Goal: Task Accomplishment & Management: Complete application form

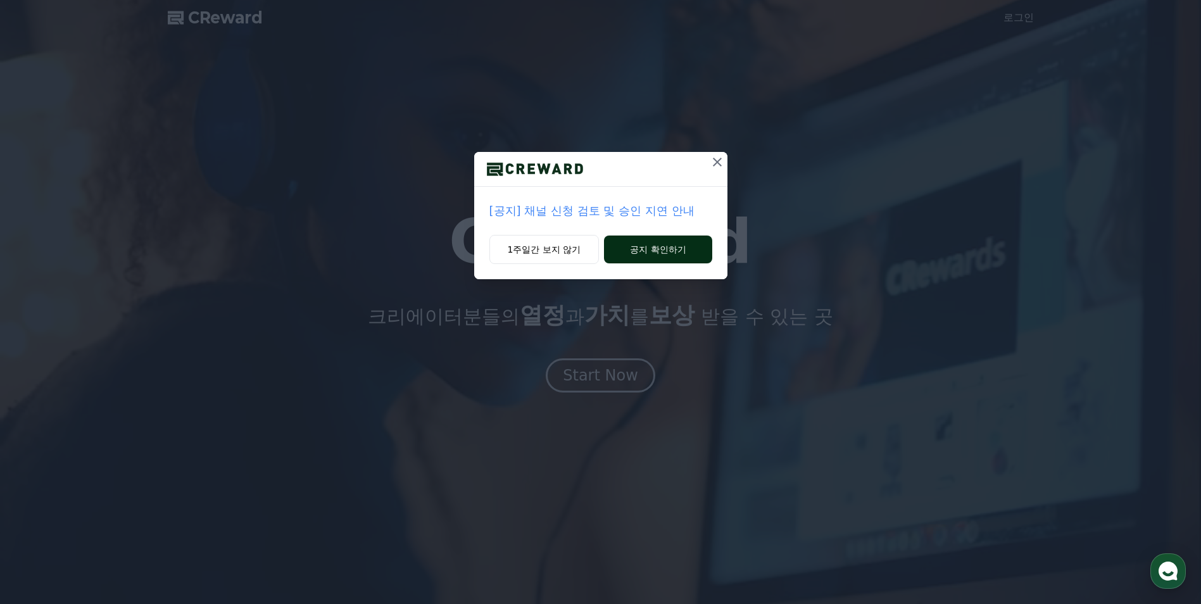
click at [630, 243] on button "공지 확인하기" at bounding box center [658, 250] width 108 height 28
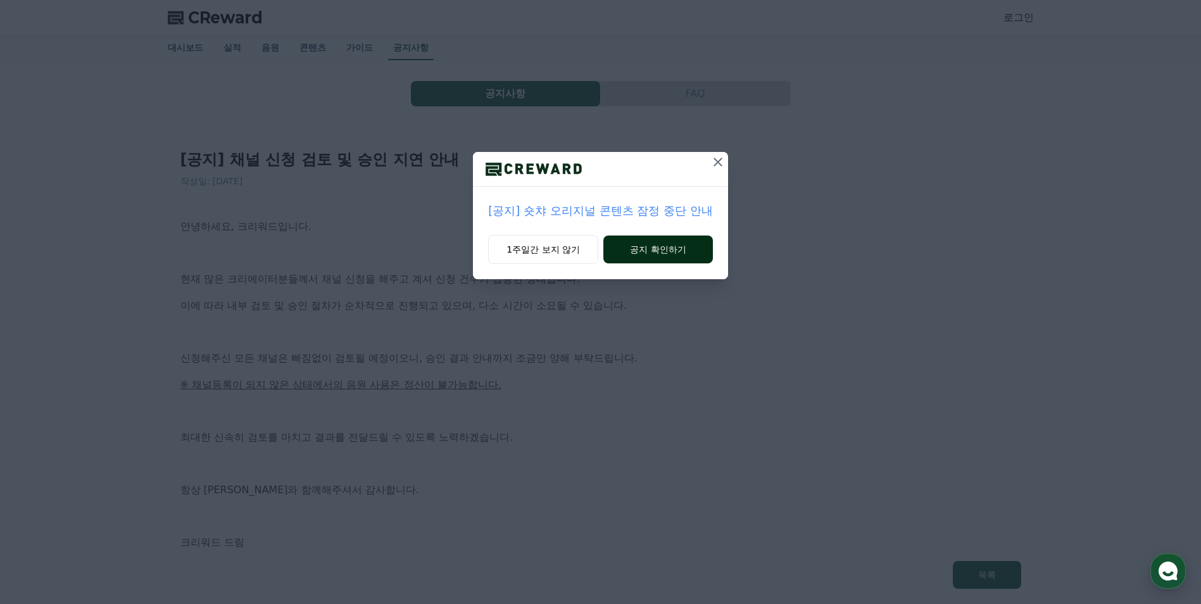
click at [645, 251] on button "공지 확인하기" at bounding box center [658, 250] width 110 height 28
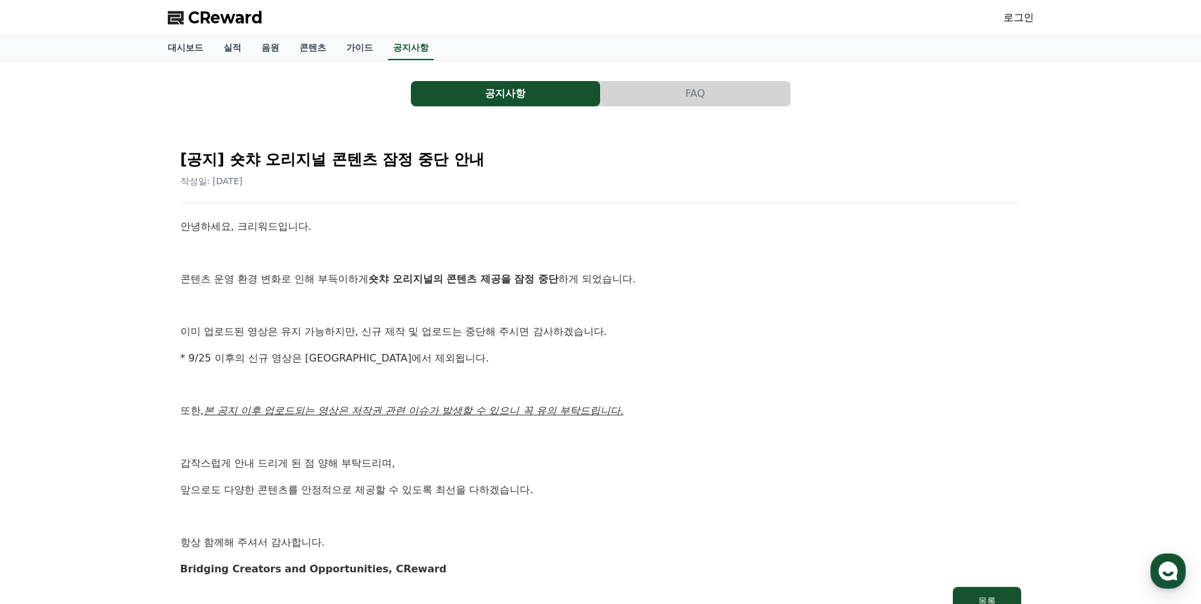
drag, startPoint x: 261, startPoint y: 160, endPoint x: 511, endPoint y: 170, distance: 249.7
click at [511, 170] on div "[공지] 숏챠 오리지널 콘텐츠 잠정 중단 안내 작성일: [DATE]" at bounding box center [600, 163] width 841 height 48
drag, startPoint x: 511, startPoint y: 170, endPoint x: 359, endPoint y: 243, distance: 168.2
click at [359, 243] on div "안녕하세요, 크리워드입니다. 콘텐츠 운영 환경 변화로 인해 부득이하게 숏챠 오리지널의 콘텐츠 제공을 잠정 중단 하게 되었습니다. 이미 업로드된…" at bounding box center [600, 397] width 841 height 358
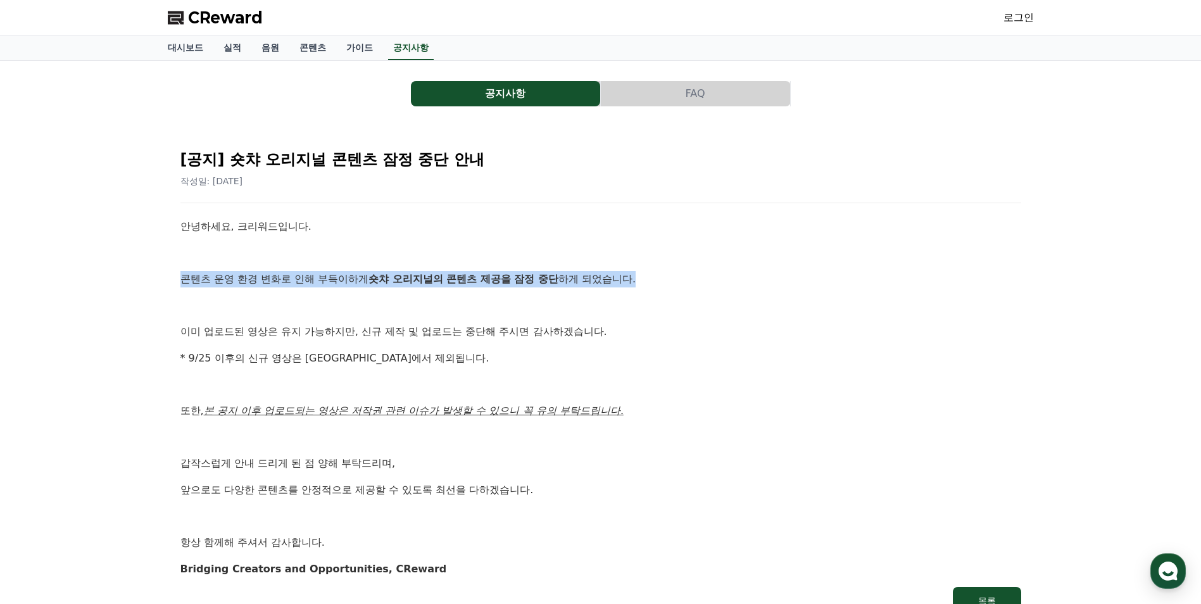
drag, startPoint x: 175, startPoint y: 284, endPoint x: 676, endPoint y: 284, distance: 501.5
click at [676, 284] on div "[공지] 숏챠 오리지널 콘텐츠 잠정 중단 안내 작성일: [DATE] 안녕하세요, 크리워드입니다. 콘텐츠 운영 환경 변화로 인해 부득이하게 숏챠…" at bounding box center [601, 377] width 856 height 491
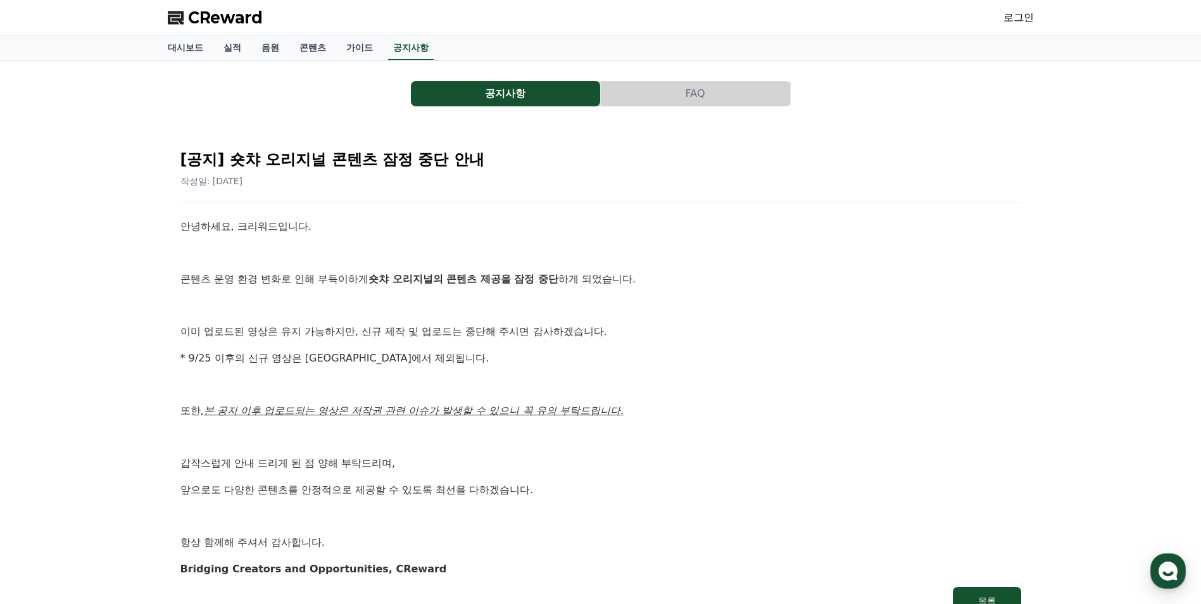
click at [127, 293] on div "공지사항 FAQ [공지] 숏챠 오리지널 콘텐츠 잠정 중단 안내 작성일: [DATE] 안녕하세요, 크리워드입니다. 콘텐츠 운영 환경 변화로 인해…" at bounding box center [600, 349] width 1201 height 577
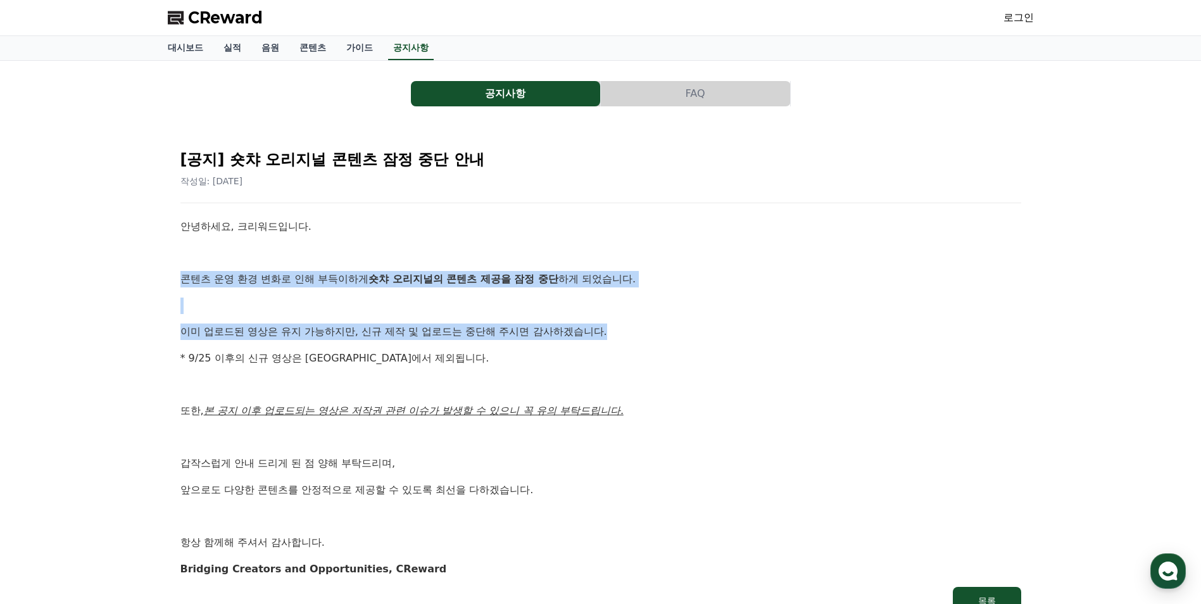
drag, startPoint x: 175, startPoint y: 276, endPoint x: 611, endPoint y: 335, distance: 439.6
click at [611, 335] on div "[공지] 숏챠 오리지널 콘텐츠 잠정 중단 안내 작성일: [DATE] 안녕하세요, 크리워드입니다. 콘텐츠 운영 환경 변화로 인해 부득이하게 숏챠…" at bounding box center [601, 377] width 856 height 491
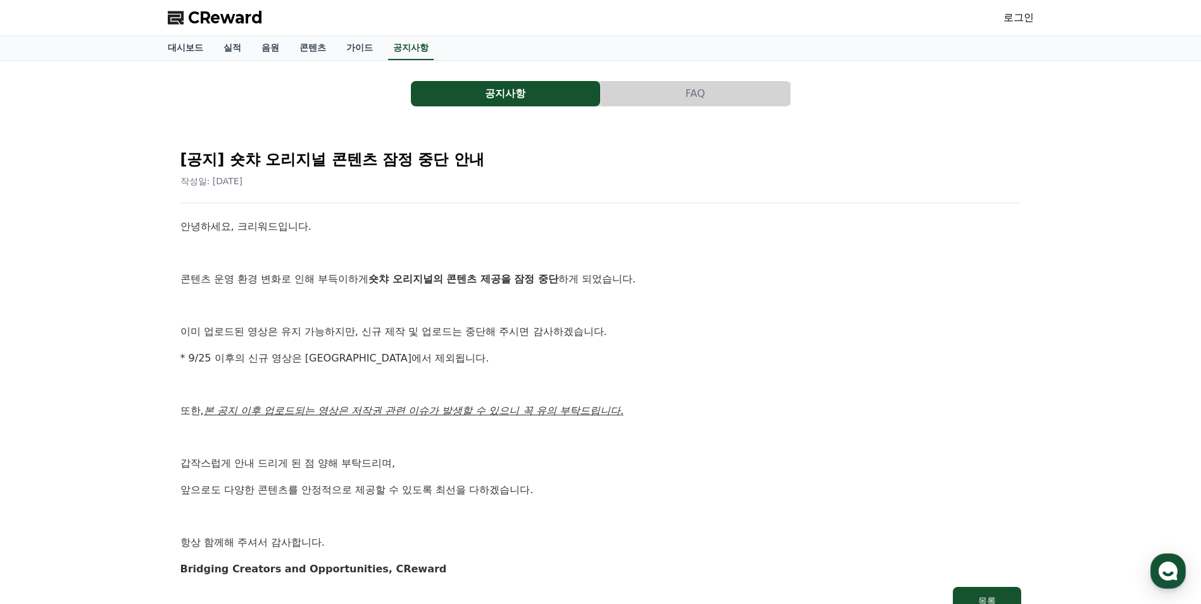
drag, startPoint x: 611, startPoint y: 335, endPoint x: 439, endPoint y: 370, distance: 175.1
click at [441, 369] on div "안녕하세요, 크리워드입니다. 콘텐츠 운영 환경 변화로 인해 부득이하게 숏챠 오리지널의 콘텐츠 제공을 잠정 중단 하게 되었습니다. 이미 업로드된…" at bounding box center [600, 397] width 841 height 358
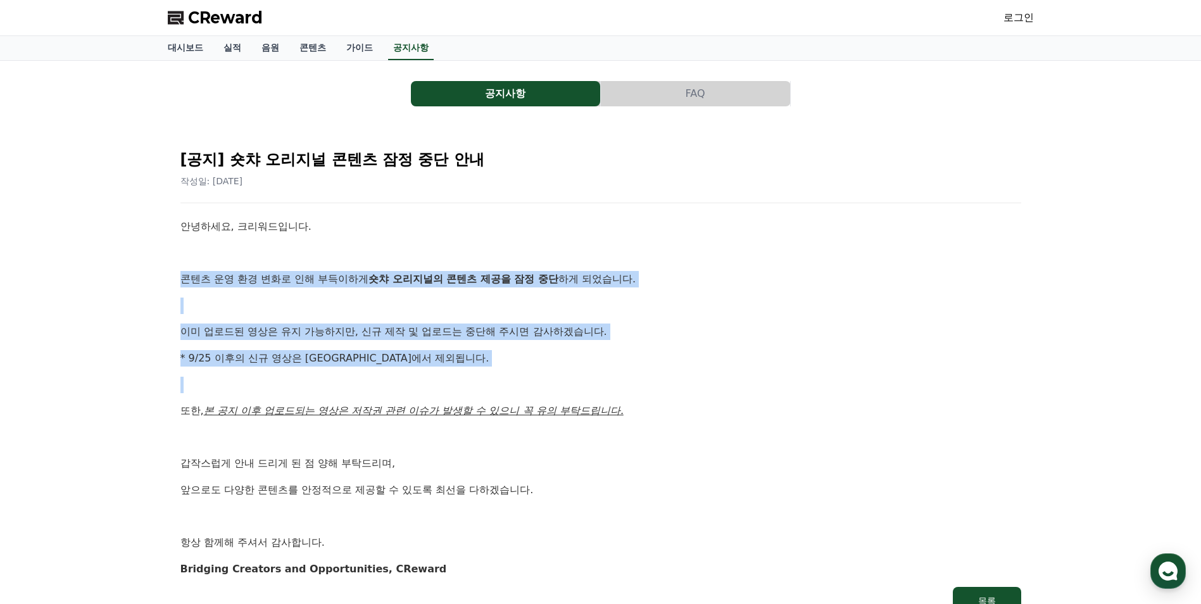
drag, startPoint x: 406, startPoint y: 369, endPoint x: 173, endPoint y: 270, distance: 252.5
click at [173, 270] on div "[공지] 숏챠 오리지널 콘텐츠 잠정 중단 안내 작성일: 2025-09-25 안녕하세요, 크리워드입니다. 콘텐츠 운영 환경 변화로 인해 부득이하…" at bounding box center [601, 377] width 856 height 491
drag, startPoint x: 173, startPoint y: 270, endPoint x: 144, endPoint y: 344, distance: 79.8
click at [144, 344] on div "공지사항 FAQ [공지] 숏챠 오리지널 콘텐츠 잠정 중단 안내 작성일: 2025-09-25 안녕하세요, 크리워드입니다. 콘텐츠 운영 환경 변화…" at bounding box center [600, 349] width 1201 height 577
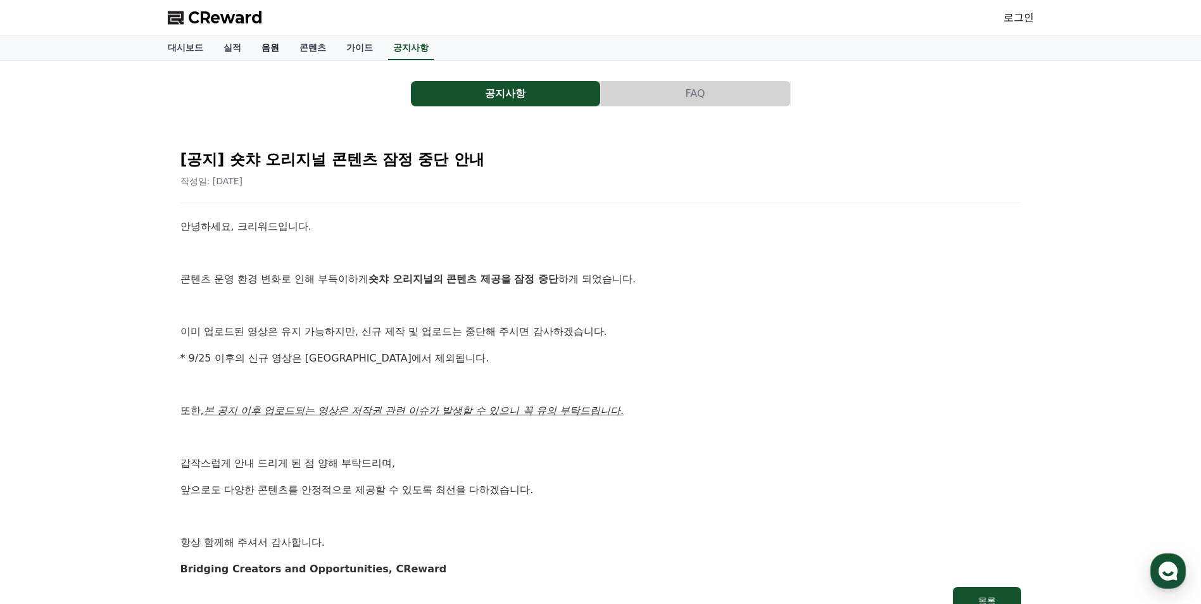
click at [267, 52] on link "음원" at bounding box center [270, 48] width 38 height 24
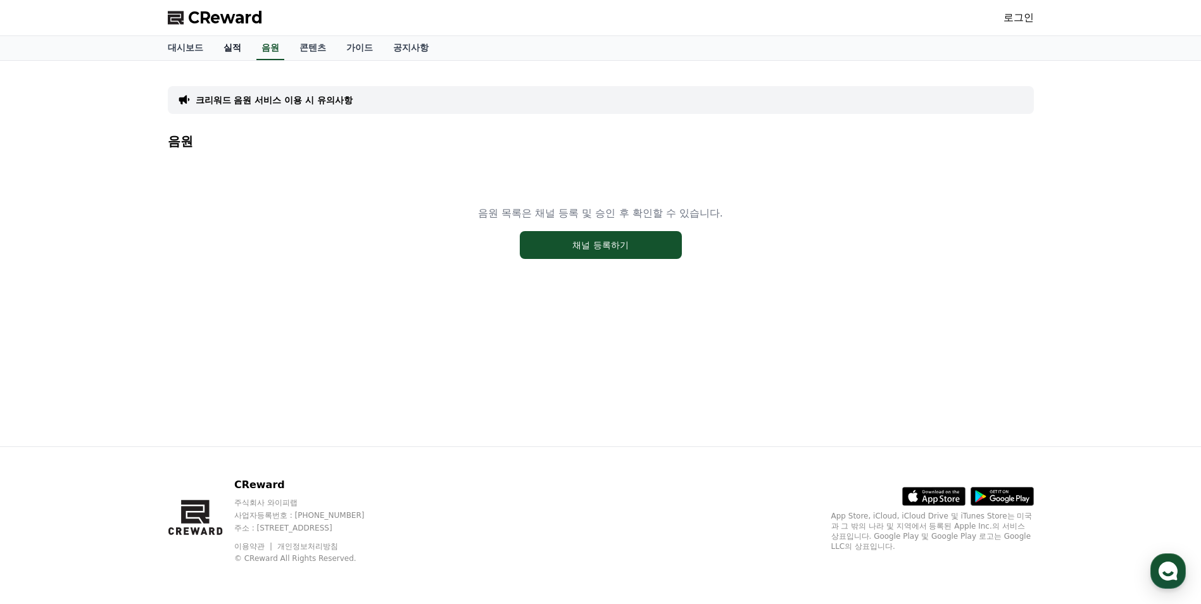
click at [232, 57] on link "실적" at bounding box center [232, 48] width 38 height 24
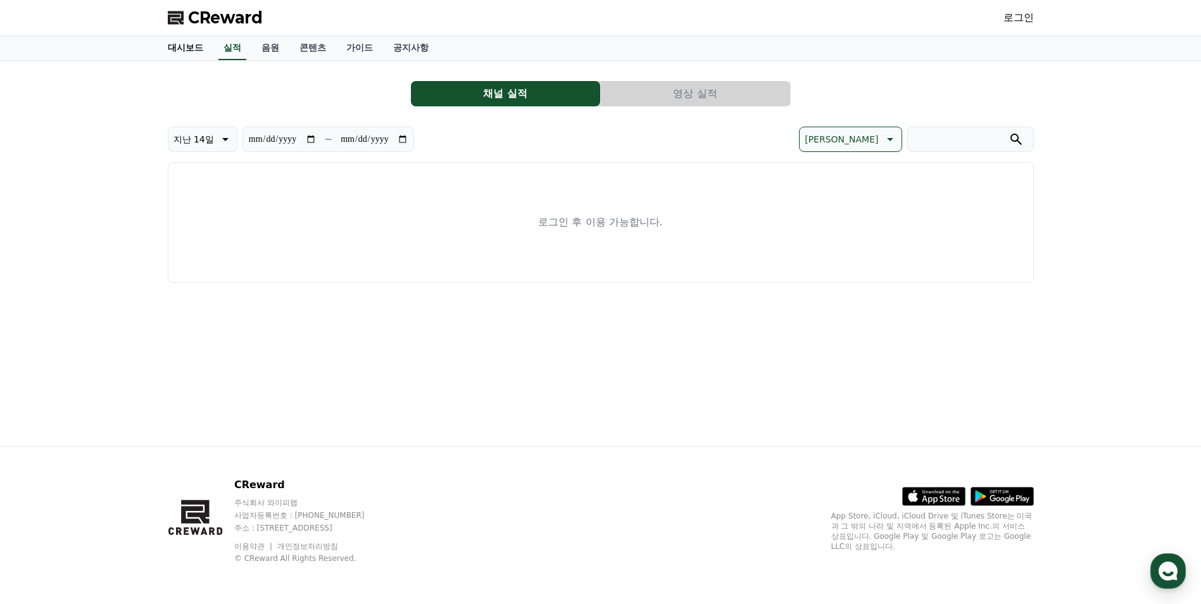
click at [173, 44] on link "대시보드" at bounding box center [186, 48] width 56 height 24
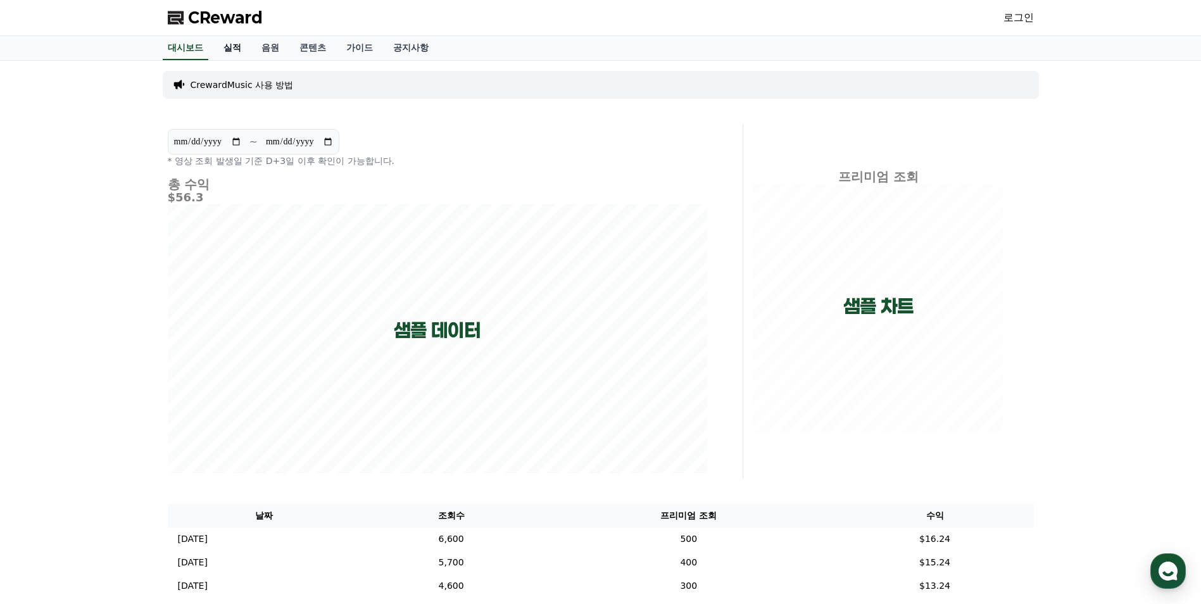
click at [237, 56] on link "실적" at bounding box center [232, 48] width 38 height 24
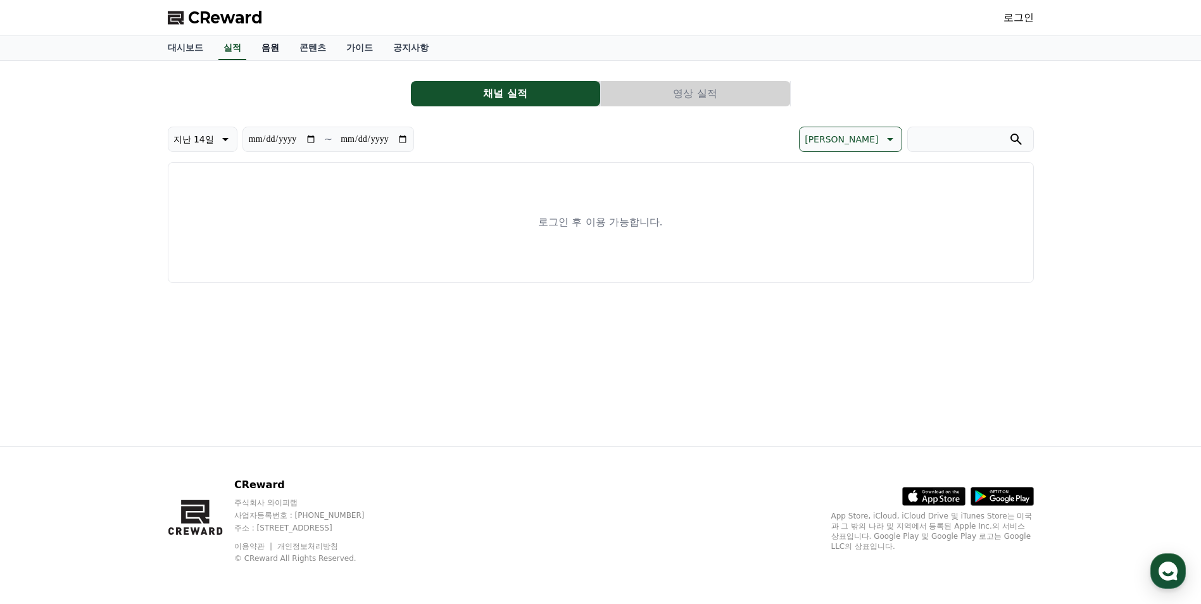
click at [258, 49] on link "음원" at bounding box center [270, 48] width 38 height 24
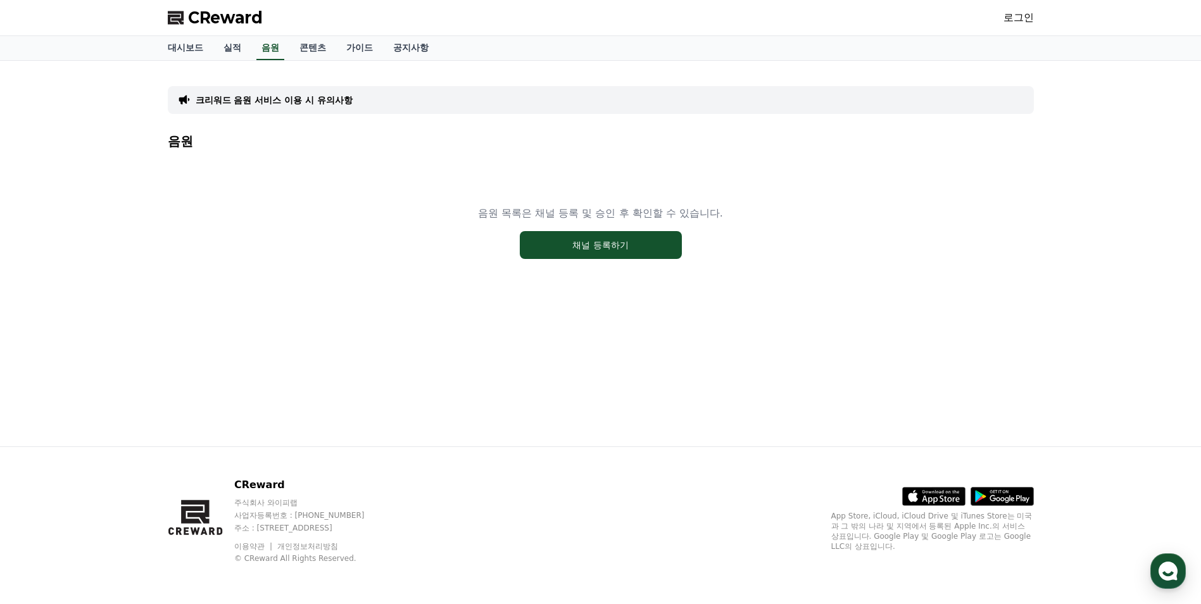
click at [427, 35] on div at bounding box center [600, 35] width 1201 height 1
click at [420, 40] on link "공지사항" at bounding box center [411, 48] width 56 height 24
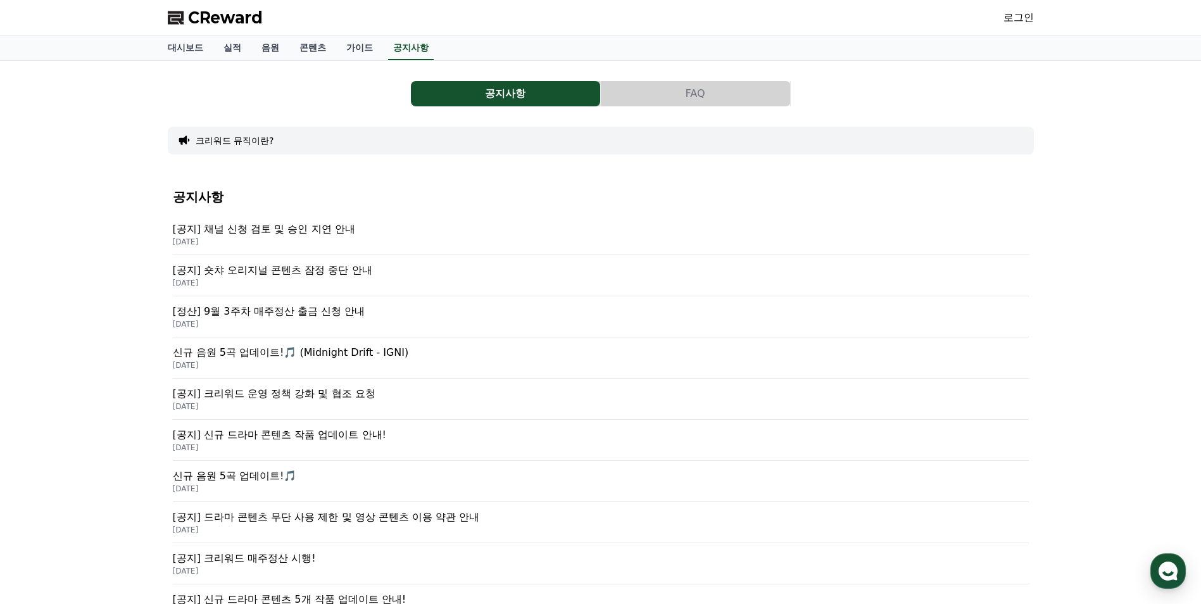
click at [1024, 13] on link "로그인" at bounding box center [1019, 17] width 30 height 15
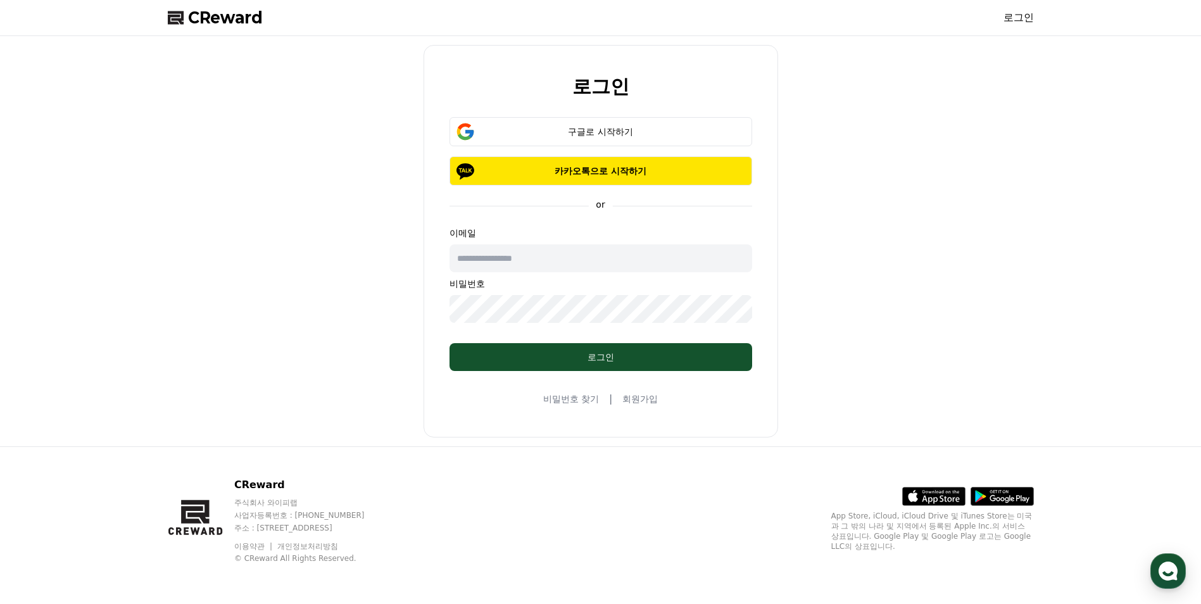
drag, startPoint x: 863, startPoint y: 168, endPoint x: 828, endPoint y: 111, distance: 66.8
click at [833, 111] on div "로그인 구글로 시작하기 카카오톡으로 시작하기 or 이메일 비밀번호 로그인 비밀번호 찾기 | 회원가입" at bounding box center [601, 241] width 876 height 400
click at [667, 139] on button "구글로 시작하기" at bounding box center [601, 131] width 303 height 29
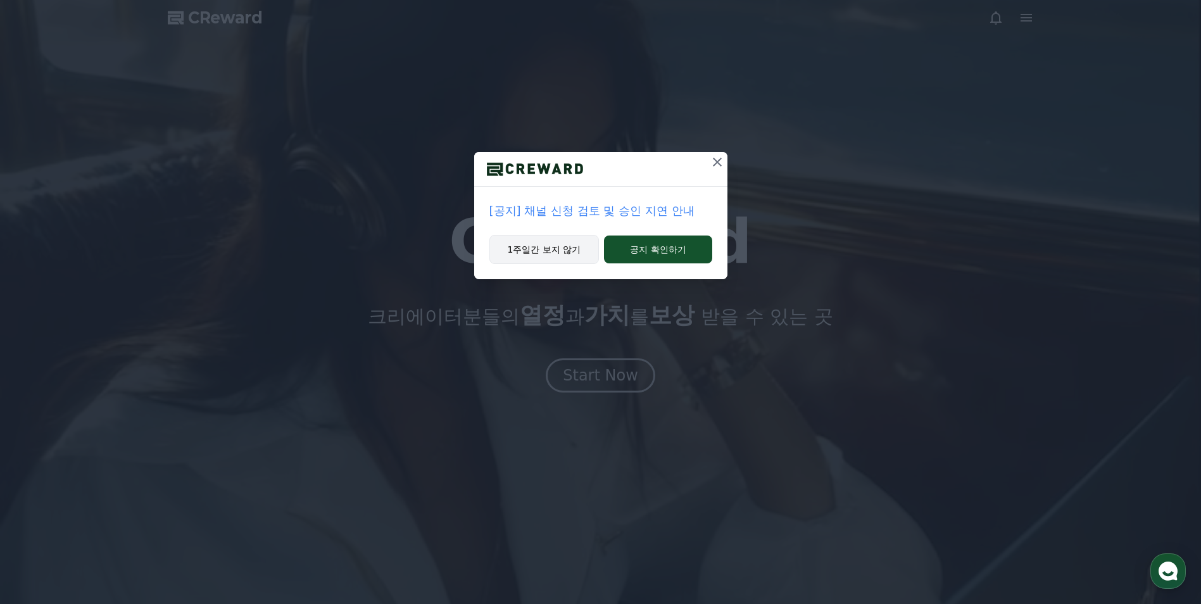
click at [535, 243] on button "1주일간 보지 않기" at bounding box center [544, 249] width 110 height 29
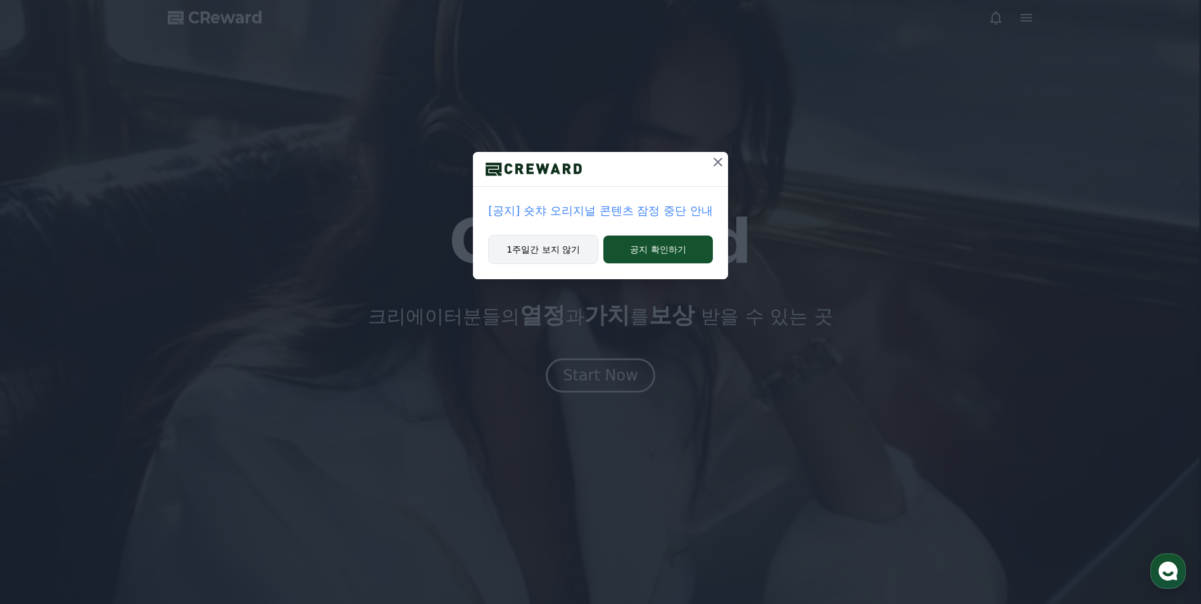
click at [574, 246] on button "1주일간 보지 않기" at bounding box center [543, 249] width 110 height 29
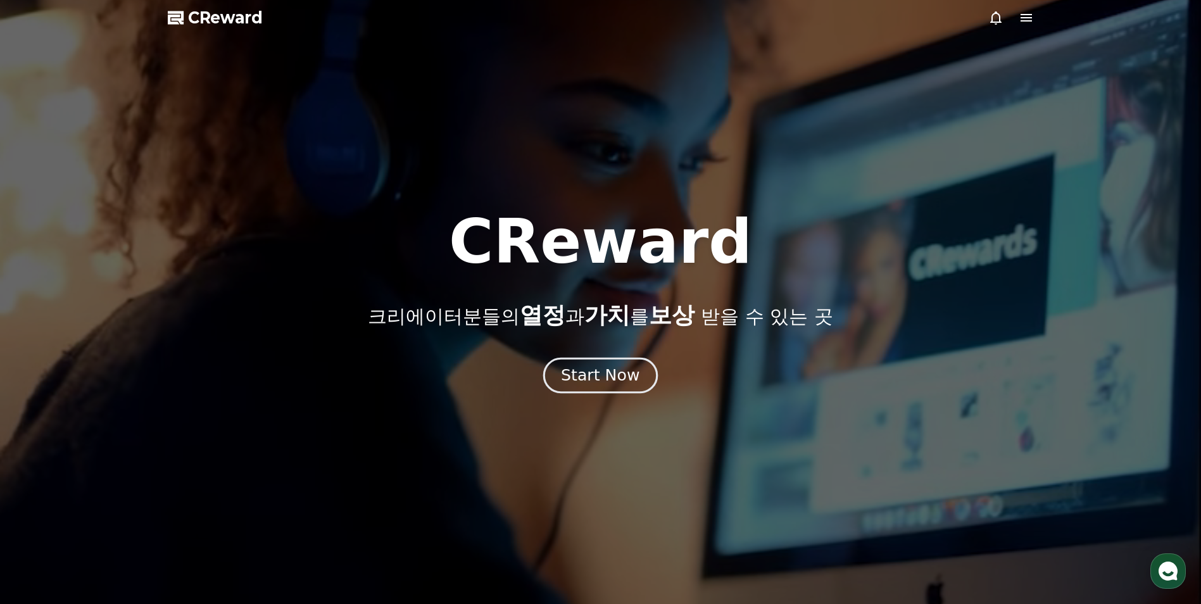
click at [597, 369] on div "Start Now" at bounding box center [600, 376] width 79 height 22
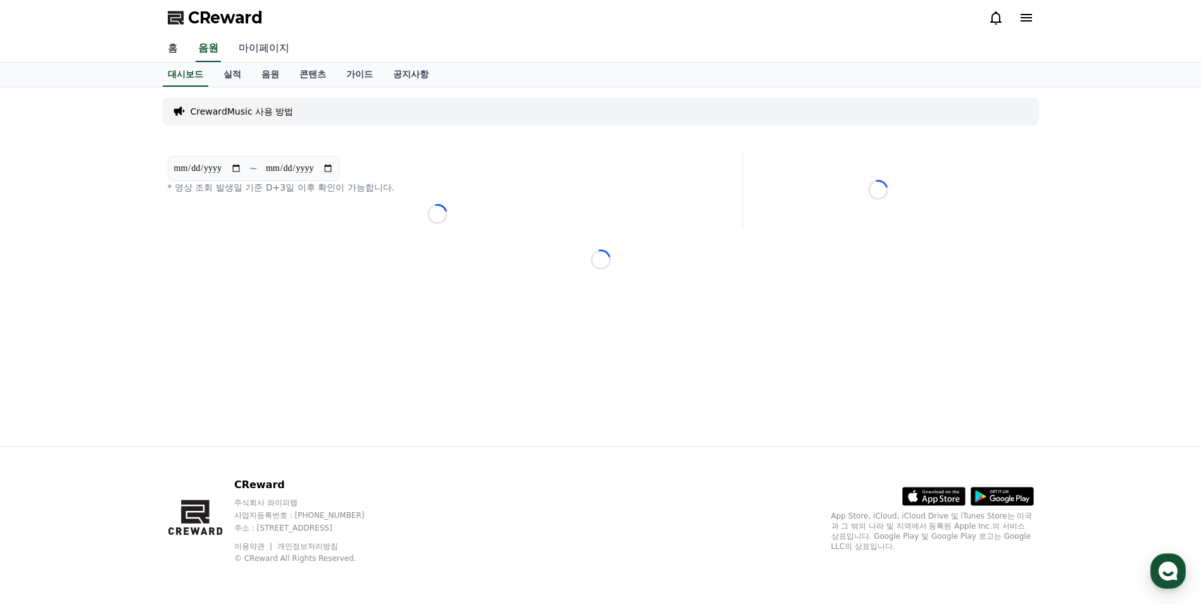
click at [248, 47] on link "마이페이지" at bounding box center [264, 48] width 71 height 27
select select "**********"
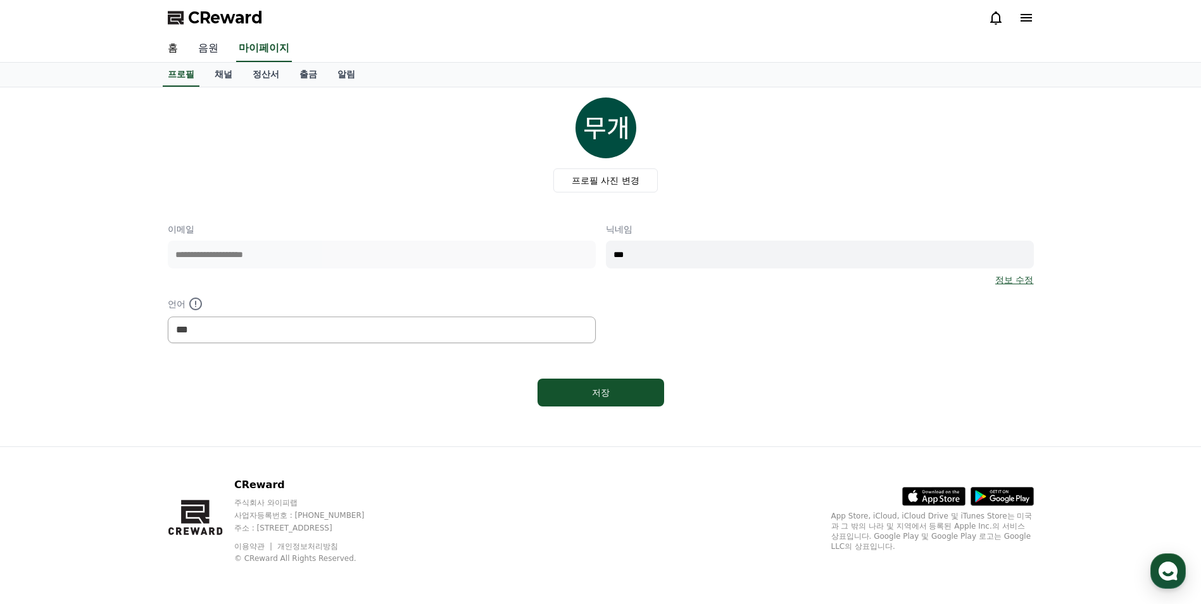
click at [215, 41] on link "음원" at bounding box center [208, 48] width 41 height 27
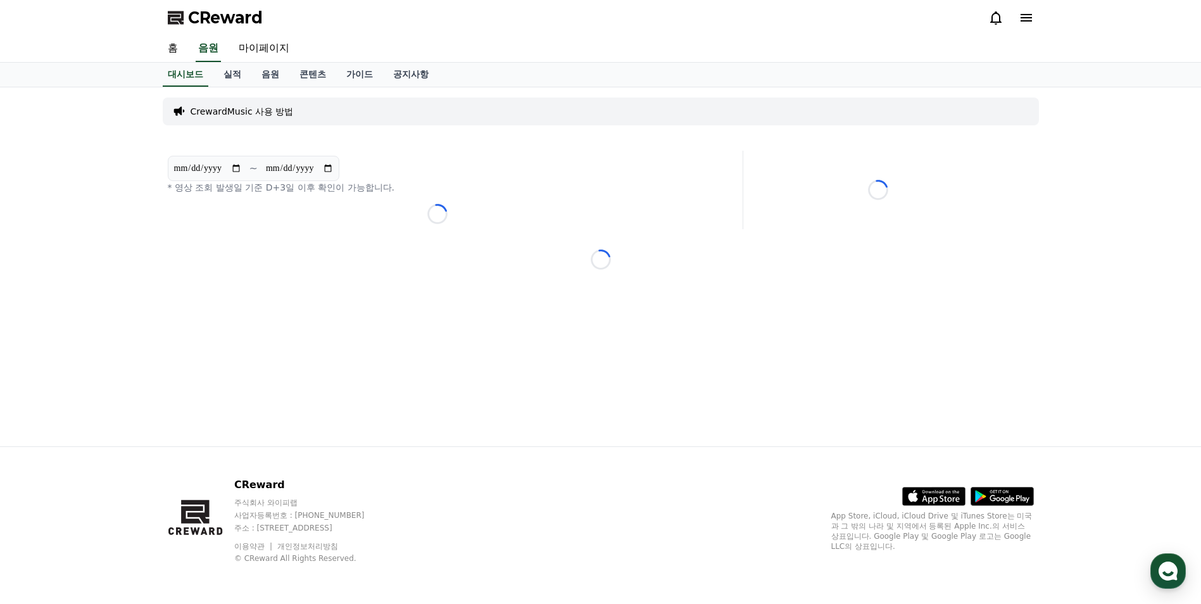
drag, startPoint x: 215, startPoint y: 41, endPoint x: 398, endPoint y: 9, distance: 185.1
click at [398, 9] on div "CReward" at bounding box center [601, 17] width 886 height 35
click at [237, 75] on link "실적" at bounding box center [232, 75] width 38 height 24
click at [258, 73] on link "음원" at bounding box center [270, 75] width 38 height 24
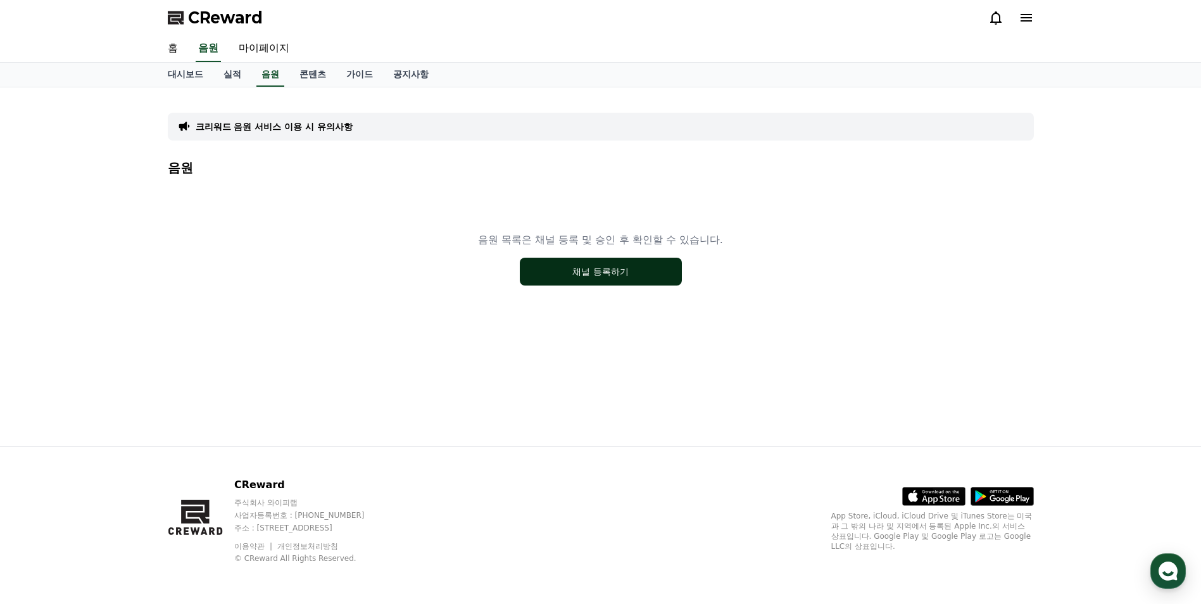
click at [589, 278] on button "채널 등록하기" at bounding box center [601, 272] width 162 height 28
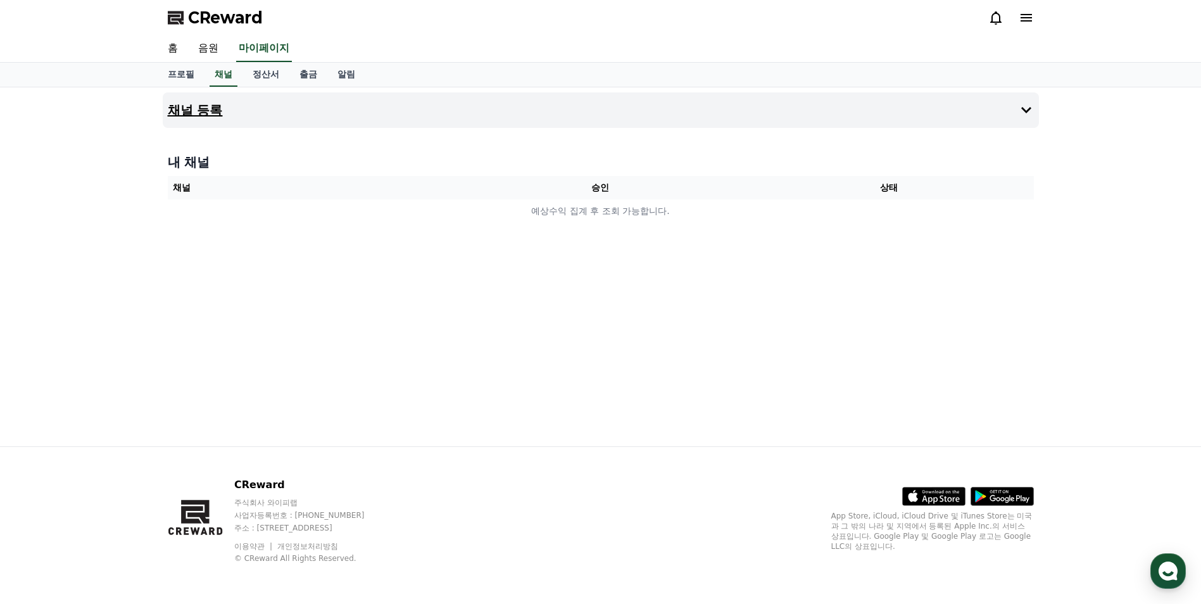
click at [451, 109] on button "채널 등록" at bounding box center [601, 109] width 876 height 35
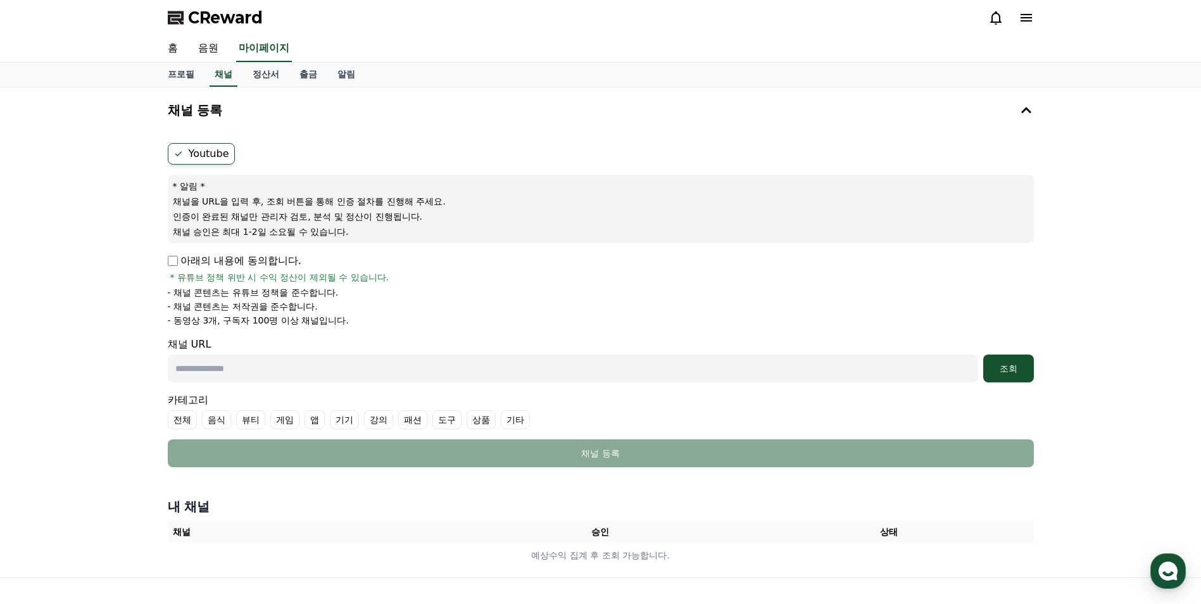
click at [188, 158] on label "Youtube" at bounding box center [201, 154] width 67 height 22
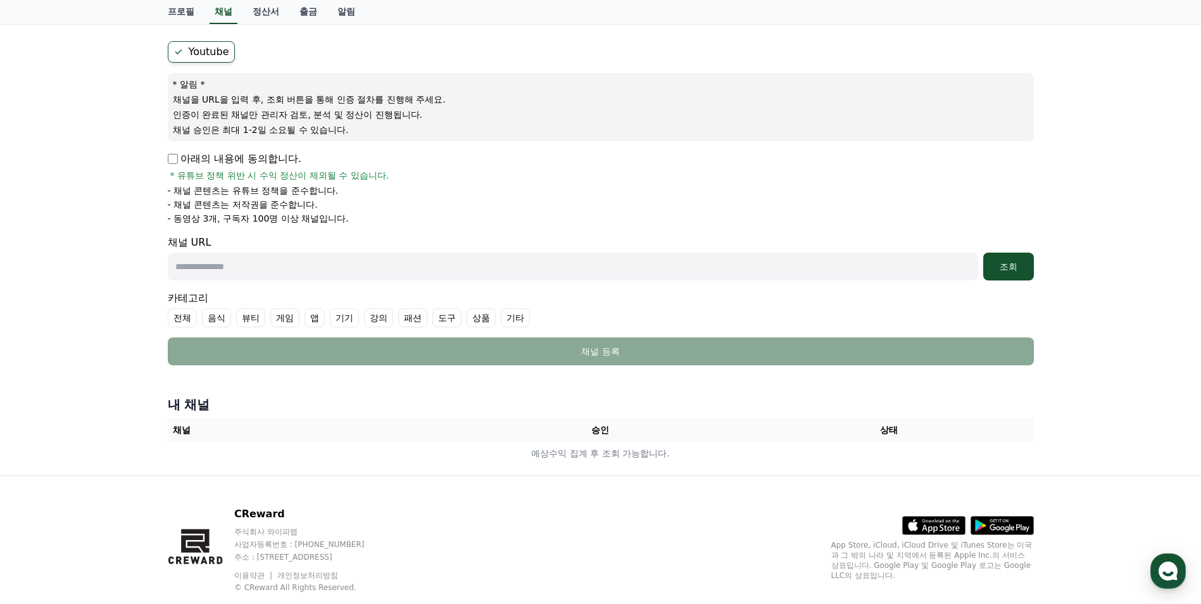
scroll to position [131, 0]
